Goal: Find specific page/section

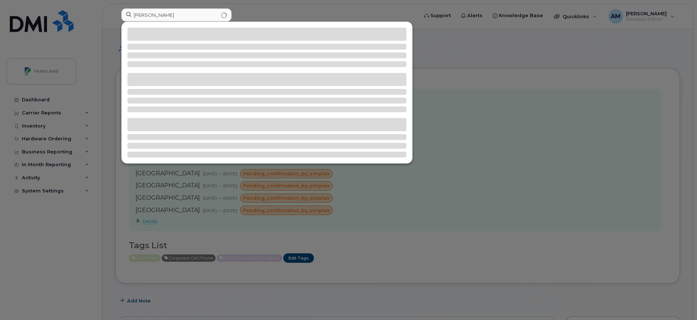
scroll to position [239, 0]
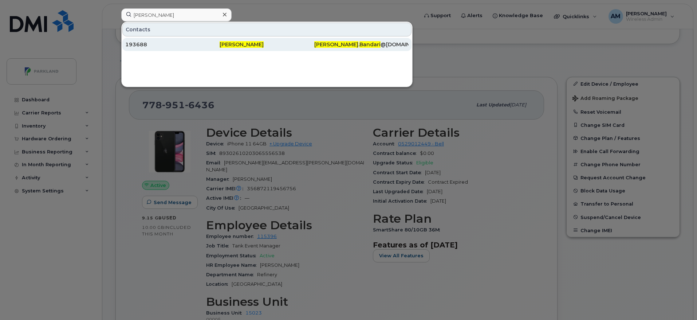
type input "[PERSON_NAME]"
click at [314, 50] on div "[PERSON_NAME]" at bounding box center [361, 44] width 94 height 13
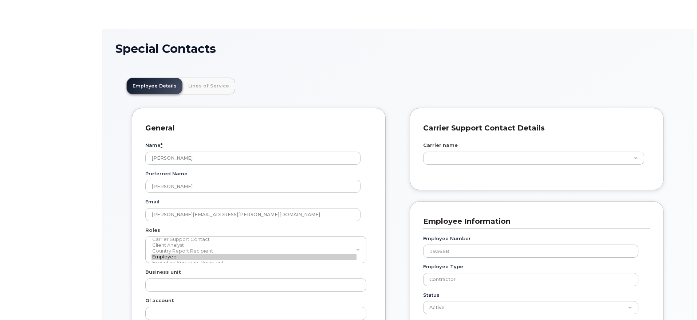
scroll to position [21, 0]
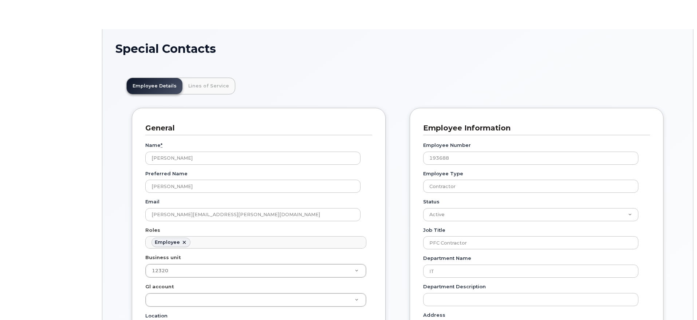
type input "11989329"
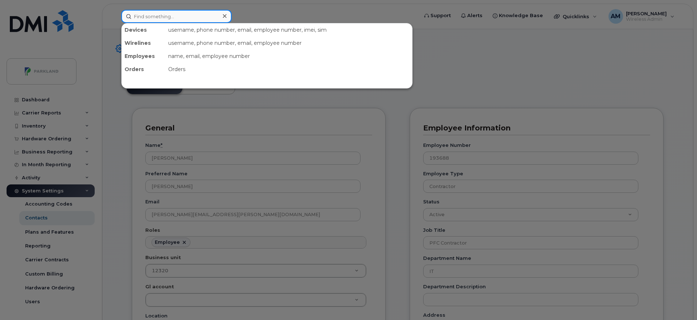
click at [187, 16] on input at bounding box center [176, 16] width 110 height 13
paste input "[PERSON_NAME]"
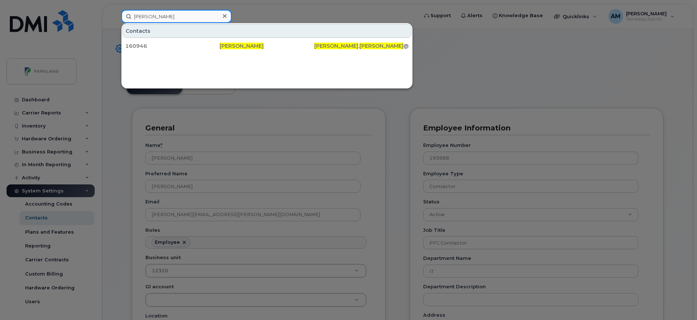
type input "Eric Sarpong"
click at [220, 39] on div "160946 Eric Sarpong Eric . Sarpong @parkland.ca" at bounding box center [267, 46] width 290 height 15
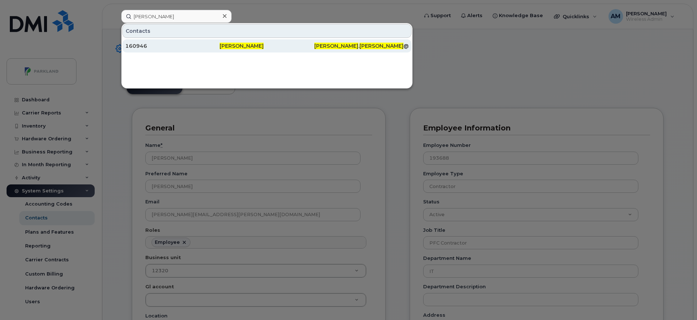
click at [314, 40] on div "Eric Sarpong" at bounding box center [361, 45] width 94 height 13
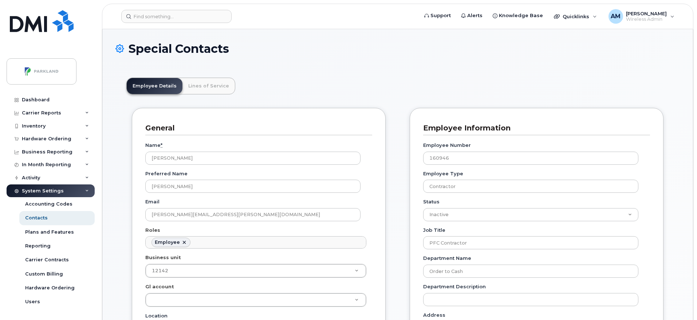
scroll to position [21, 0]
click at [202, 17] on input at bounding box center [176, 16] width 110 height 13
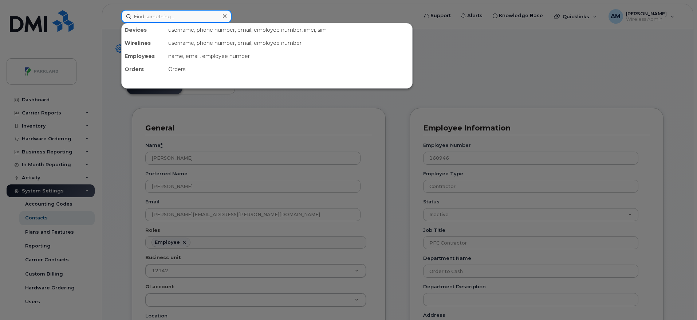
paste input "Thomas James Foster"
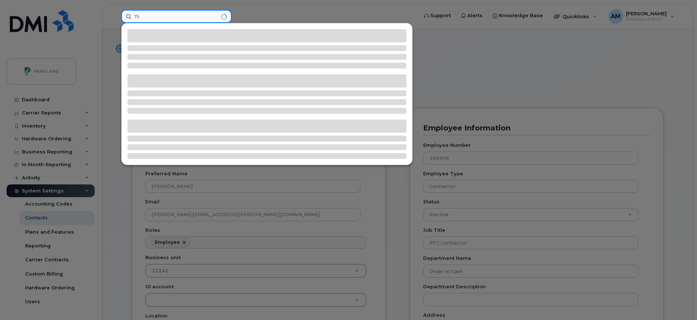
type input "T"
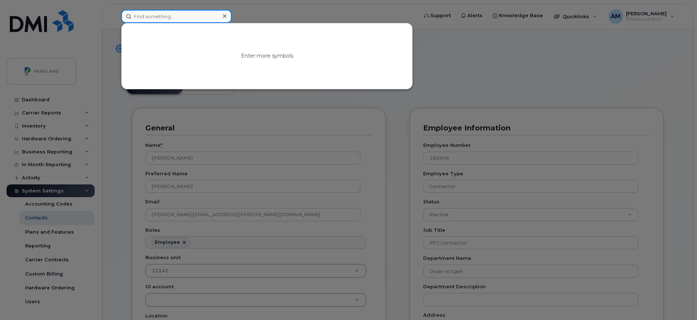
paste input "Thomas James Foster"
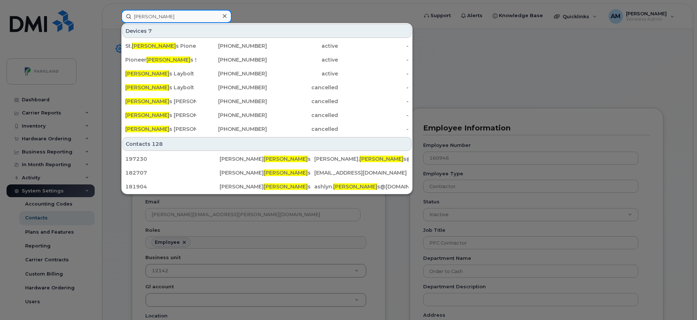
type input "Thoma"
drag, startPoint x: 159, startPoint y: 11, endPoint x: 122, endPoint y: 16, distance: 37.4
click at [122, 16] on input "Thoma" at bounding box center [176, 16] width 110 height 13
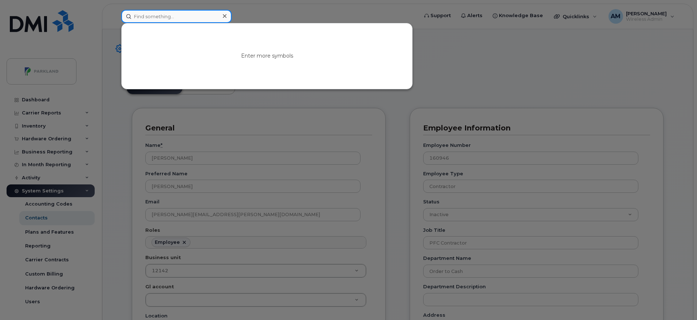
paste input "Eric Sarpong"
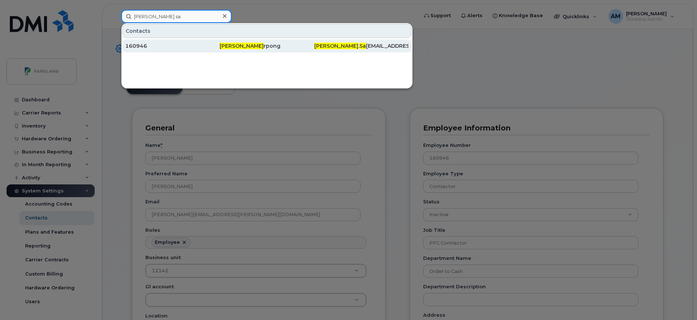
type input "Eric sa"
click at [206, 48] on div "160946" at bounding box center [172, 45] width 94 height 7
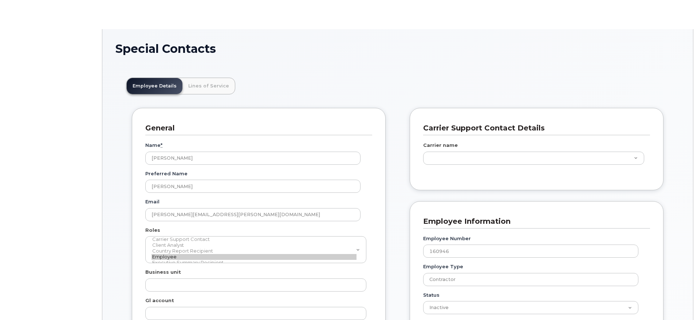
scroll to position [21, 0]
click at [194, 86] on link "Lines of Service" at bounding box center [208, 86] width 52 height 16
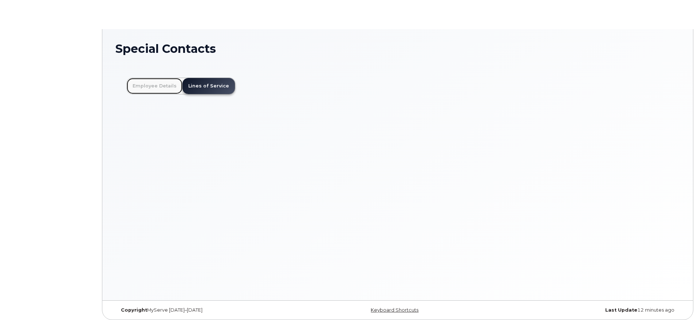
click at [169, 82] on link "Employee Details" at bounding box center [155, 86] width 56 height 16
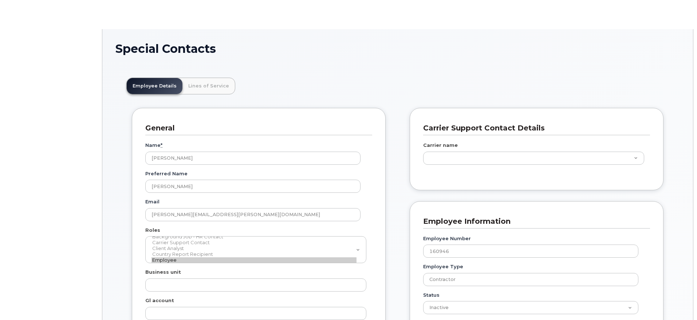
type input "4776184"
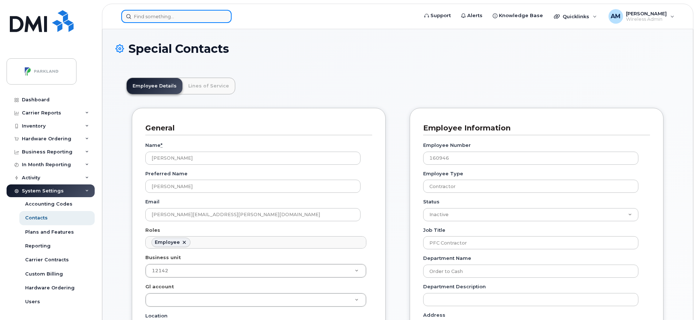
click at [211, 18] on input at bounding box center [176, 16] width 110 height 13
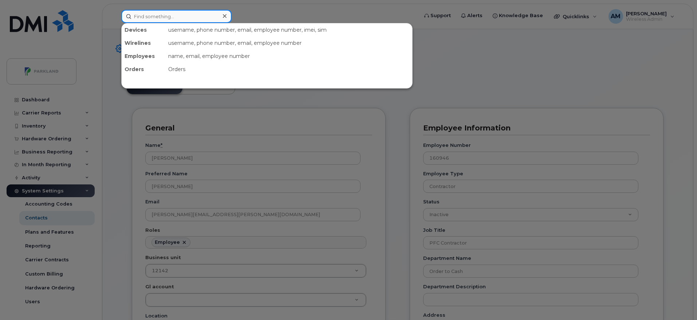
paste input "Christopher Cremasco"
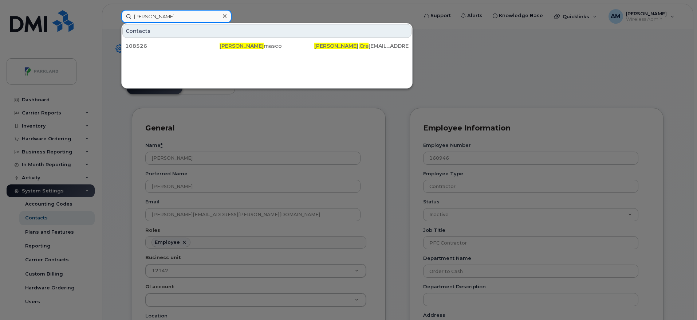
type input "Christopher Cre"
click at [262, 55] on div "Contacts 108526 Christopher Cre masco Christopher . Cre masco@parkland.ca" at bounding box center [266, 56] width 291 height 66
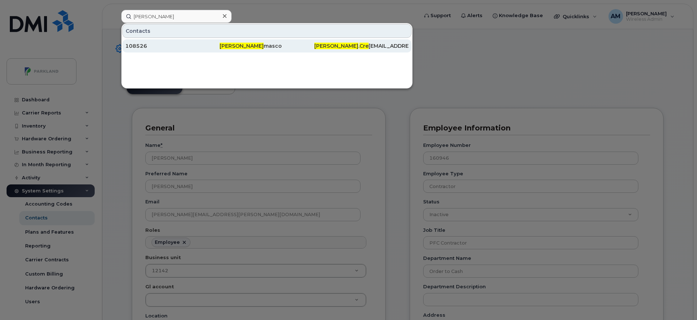
click at [269, 47] on div "Christopher Cre masco" at bounding box center [266, 45] width 94 height 7
